Goal: Download file/media

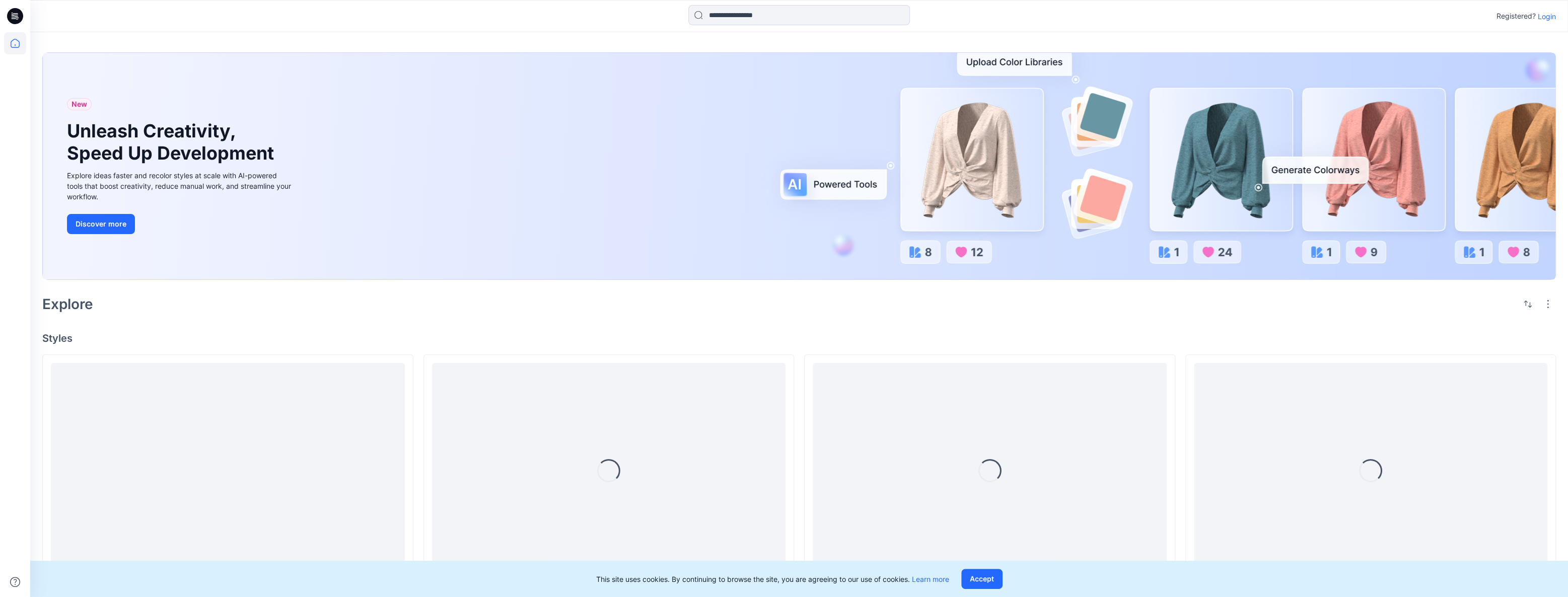
click at [1544, 20] on p "Login" at bounding box center [1547, 16] width 18 height 10
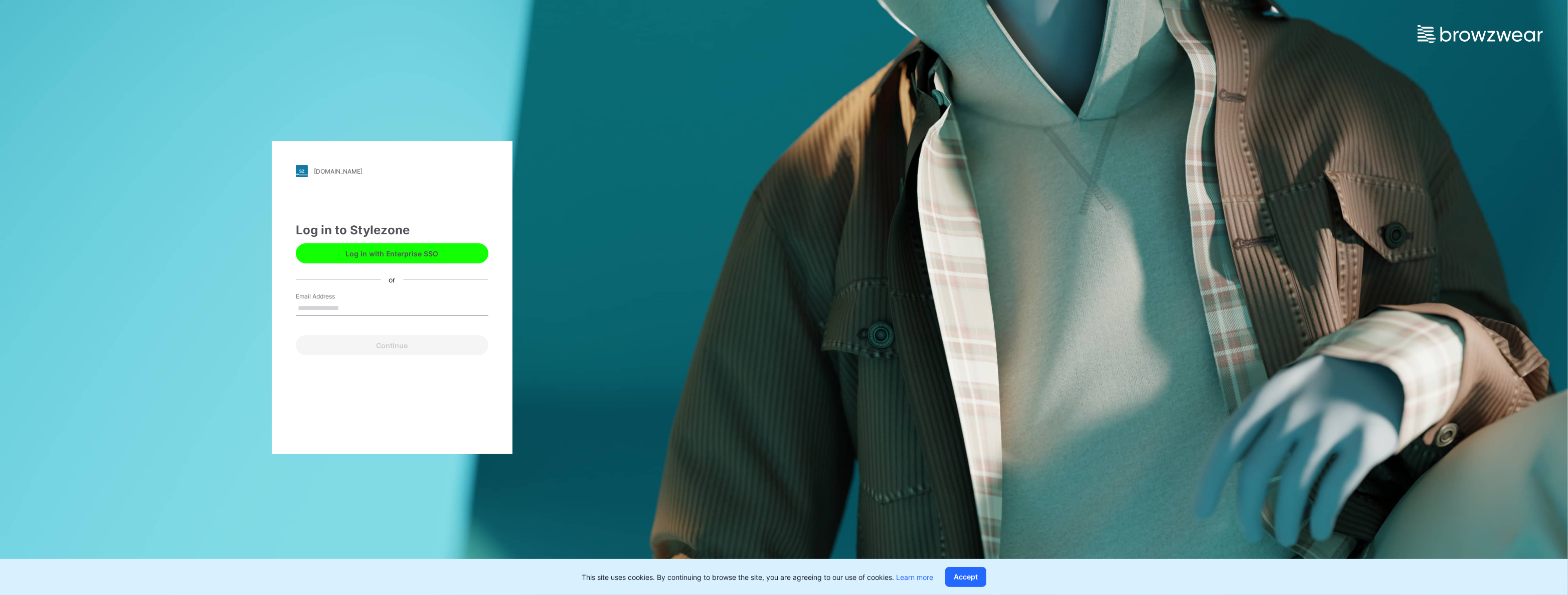
click at [366, 305] on input "Email Address" at bounding box center [392, 308] width 192 height 15
type input "**********"
click at [377, 351] on button "Continue" at bounding box center [392, 345] width 192 height 20
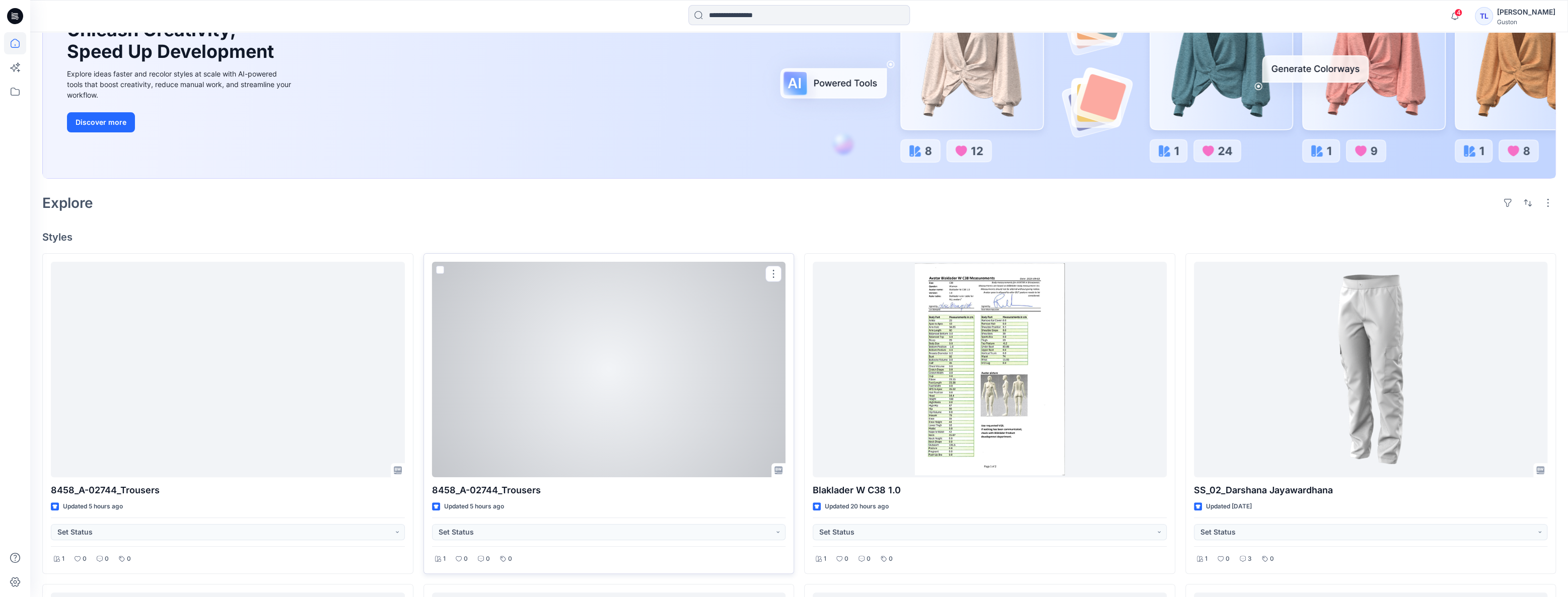
scroll to position [137, 0]
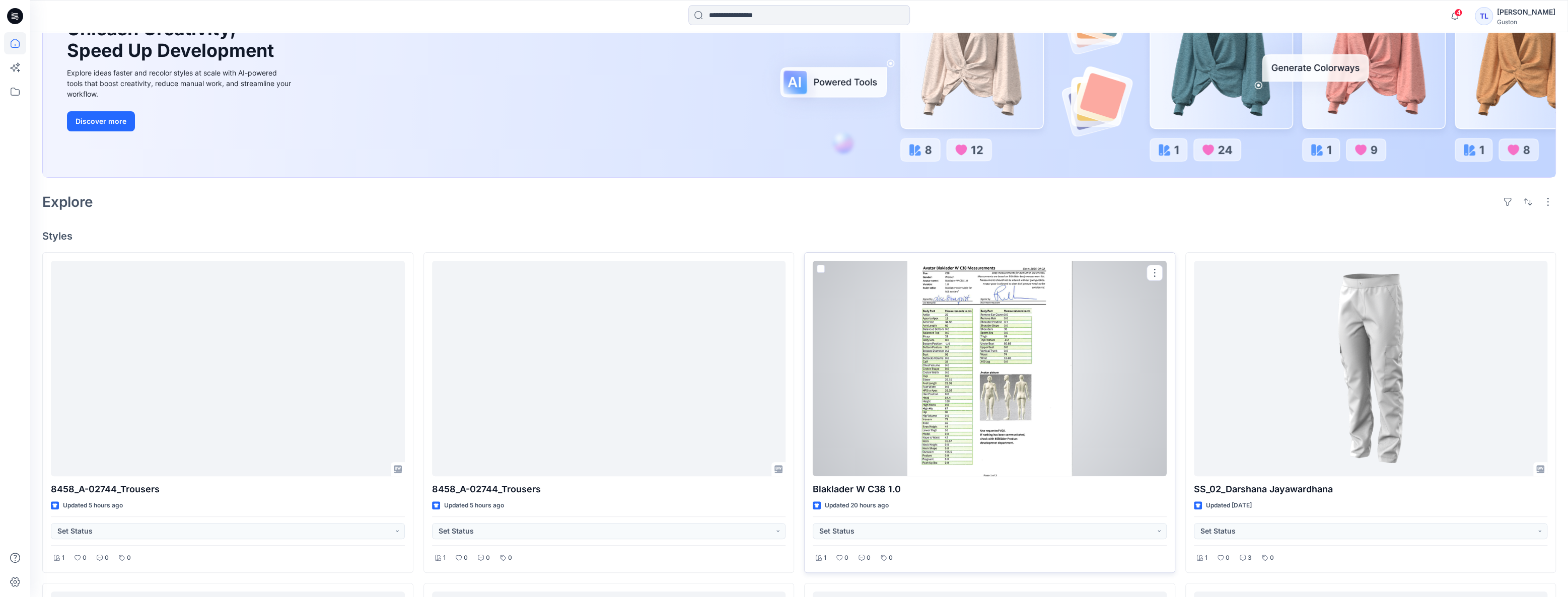
click at [842, 410] on div at bounding box center [990, 368] width 354 height 216
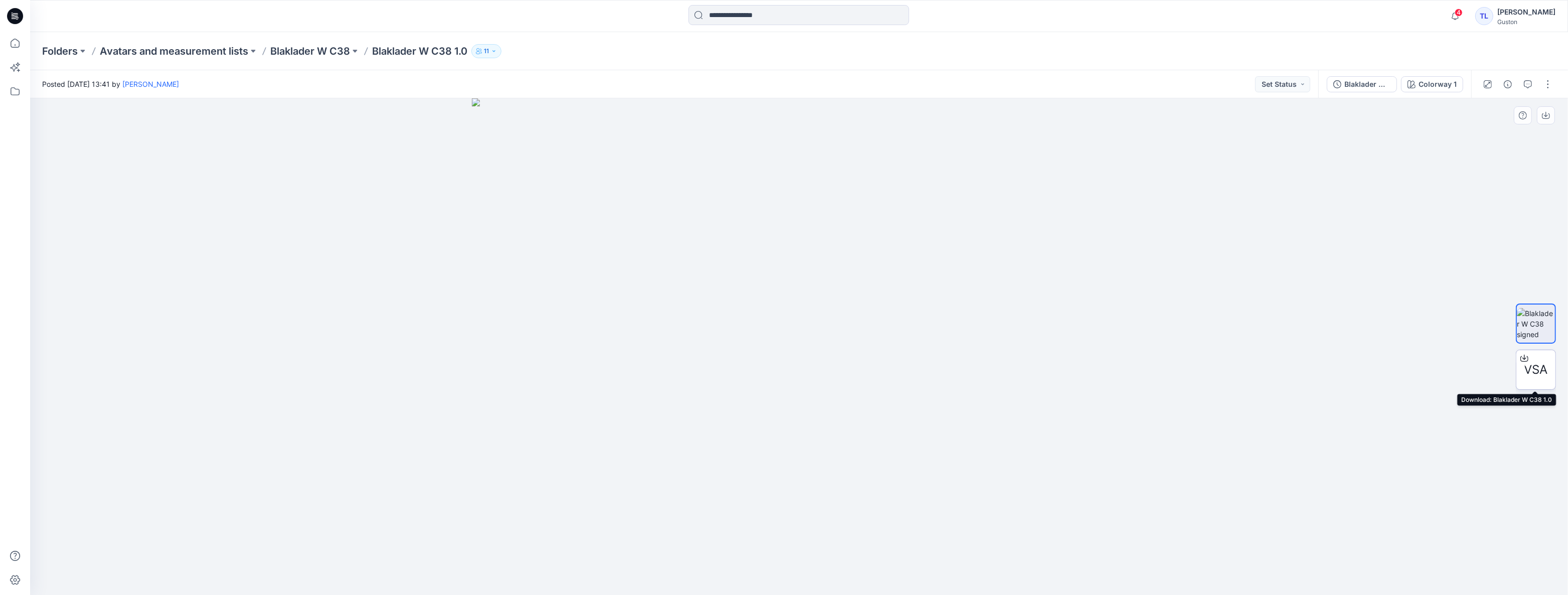
click at [1525, 360] on icon at bounding box center [1524, 358] width 8 height 8
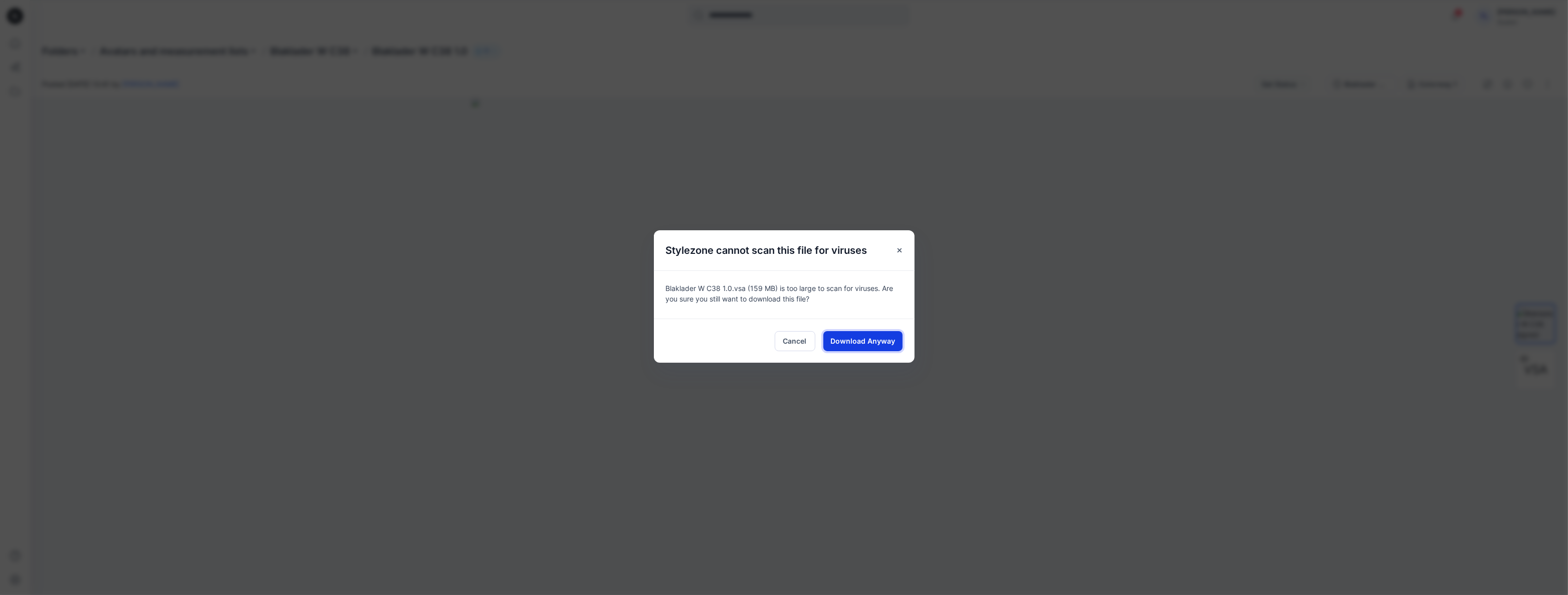
click at [861, 340] on span "Download Anyway" at bounding box center [863, 340] width 65 height 10
